Goal: Check status: Check status

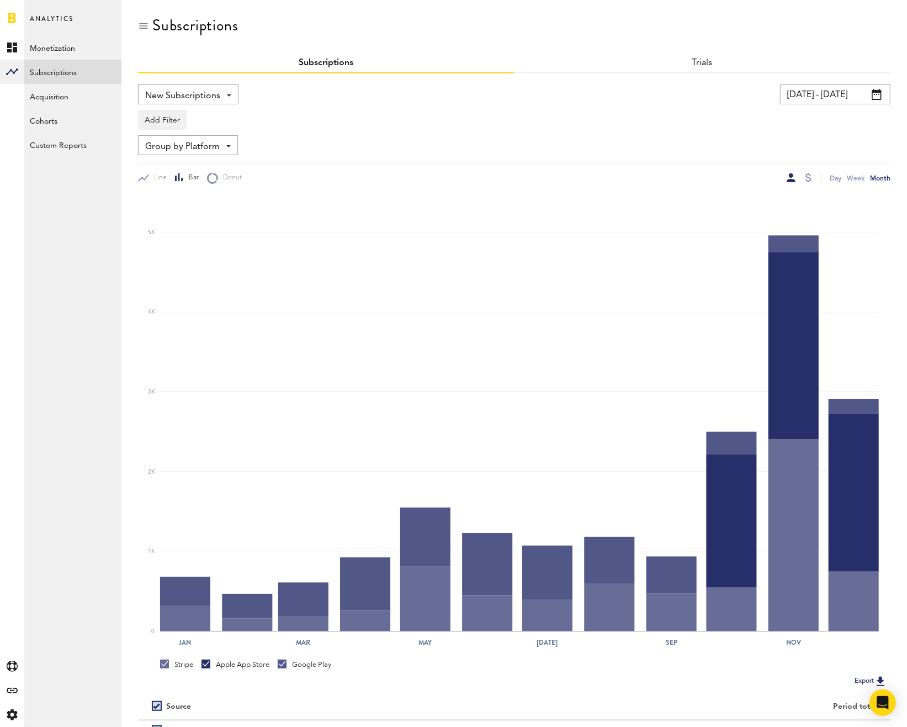
click at [854, 98] on input "[DATE] - [DATE]" at bounding box center [835, 94] width 110 height 20
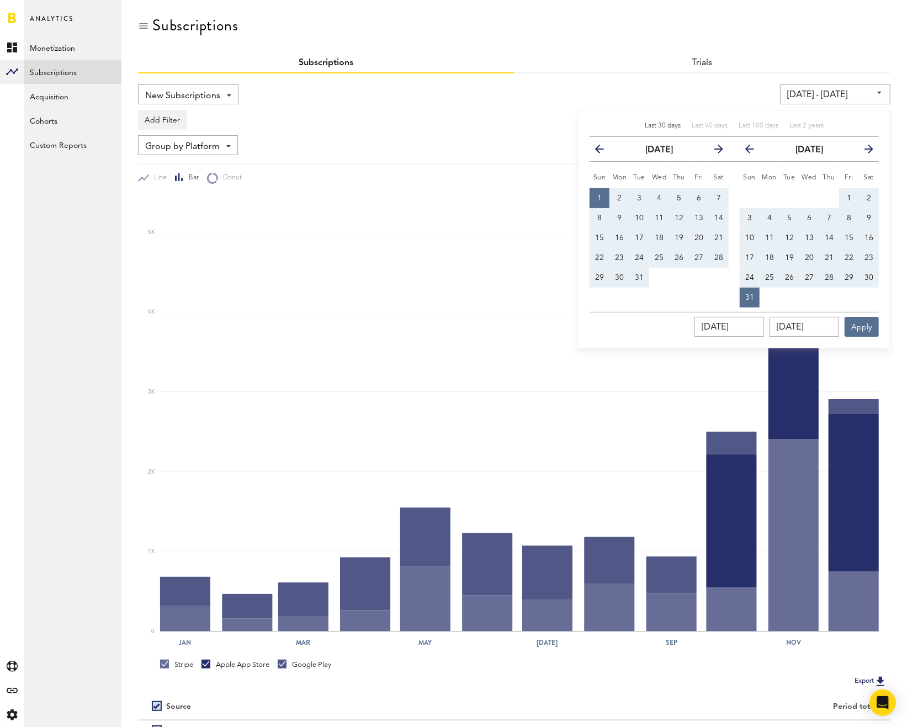
click at [659, 123] on span "Last 30 days" at bounding box center [663, 126] width 36 height 7
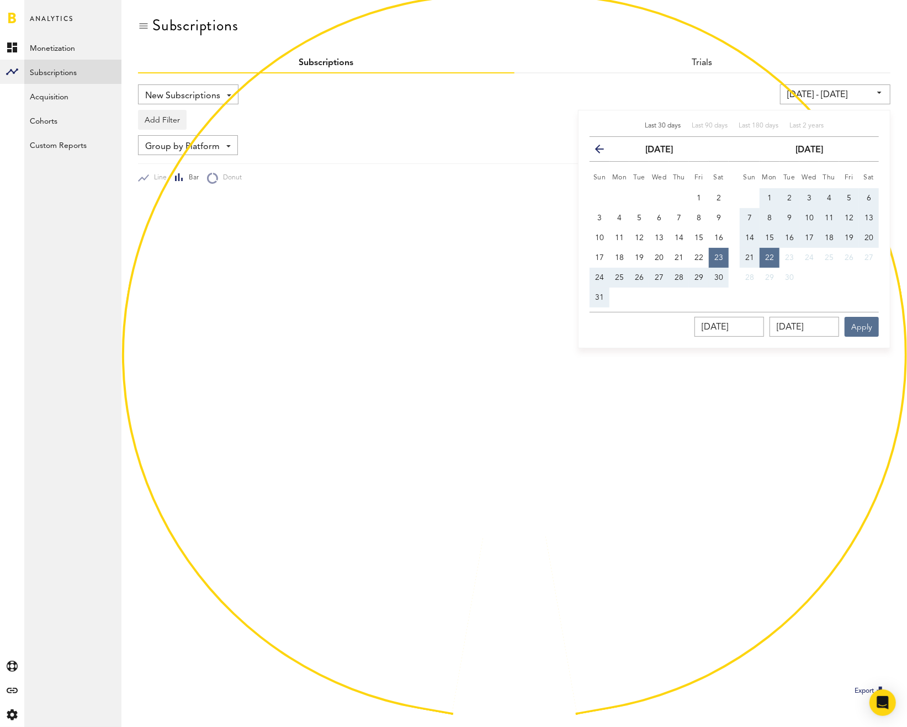
type input "[DATE] - [DATE]"
type input "[DATE]"
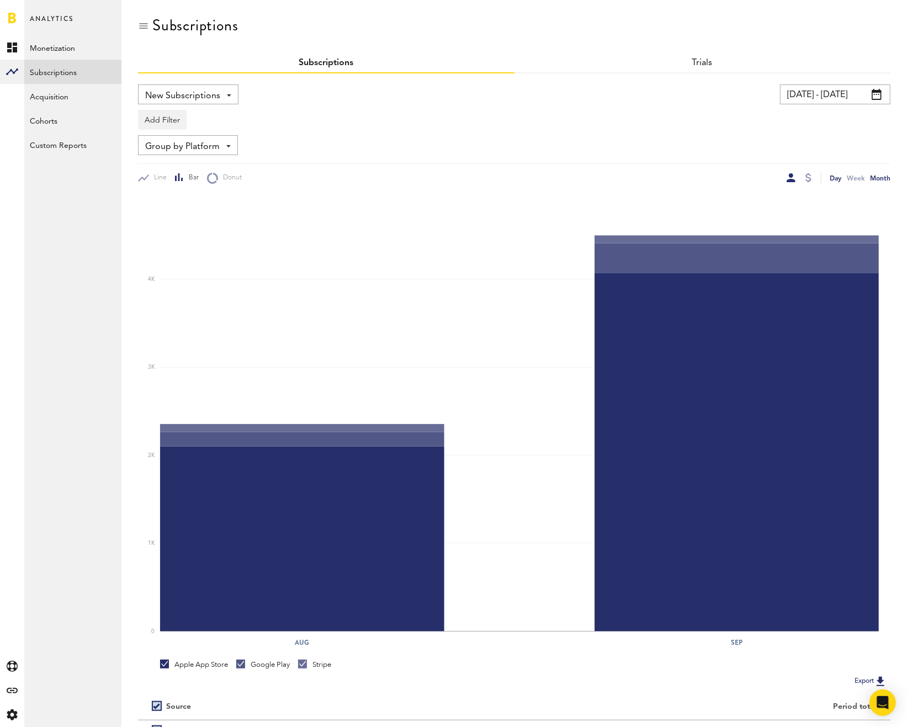
click at [833, 177] on div "Day" at bounding box center [836, 178] width 12 height 12
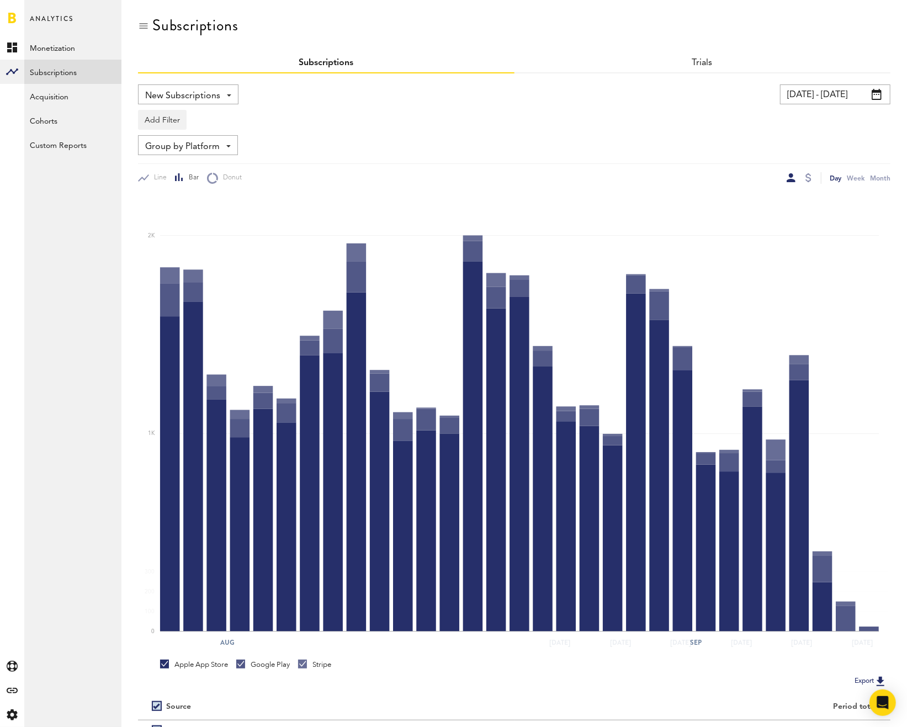
click at [830, 96] on input "[DATE] - [DATE]" at bounding box center [835, 94] width 110 height 20
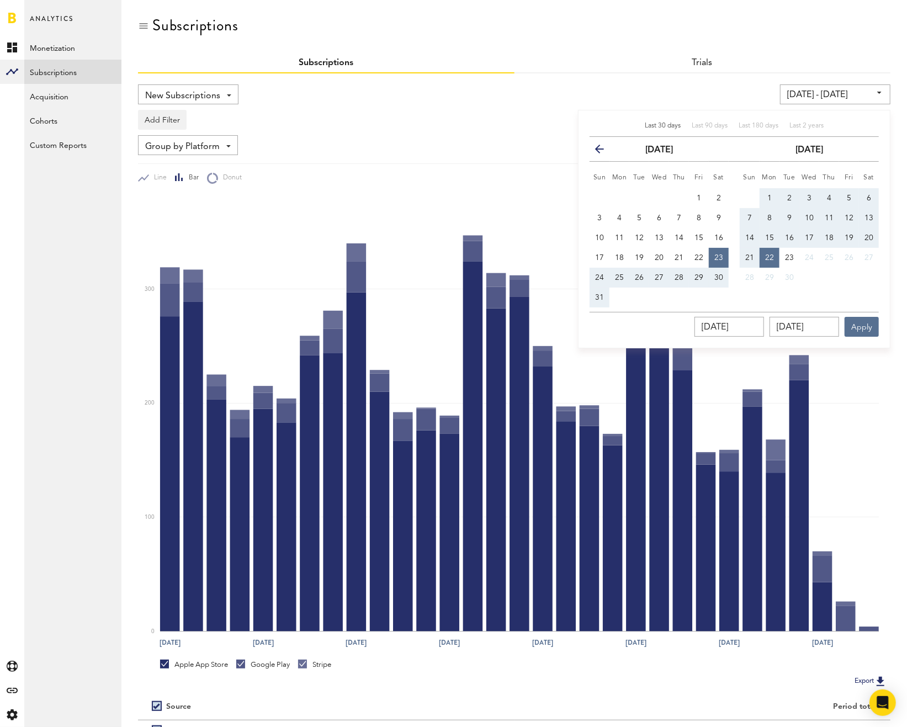
click at [777, 195] on button "1" at bounding box center [770, 198] width 20 height 20
type input "09/01/25 - 09/01/25"
type input "09/01/2025"
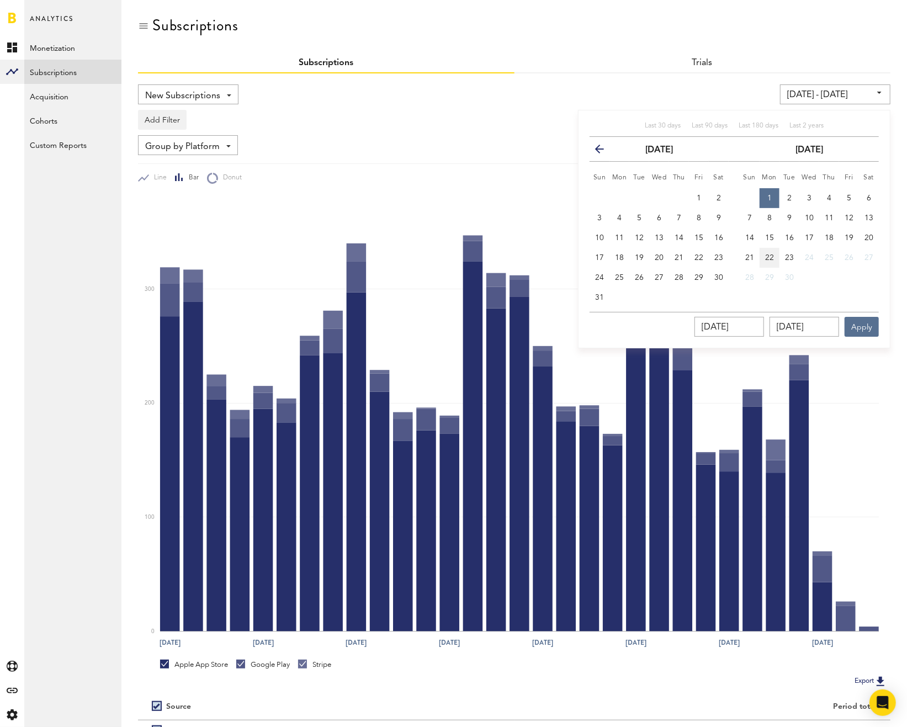
click at [769, 262] on button "22" at bounding box center [770, 258] width 20 height 20
type input "09/01/25 - 09/22/25"
type input "[DATE]"
click at [856, 326] on button "Apply" at bounding box center [862, 327] width 34 height 20
